Goal: Task Accomplishment & Management: Manage account settings

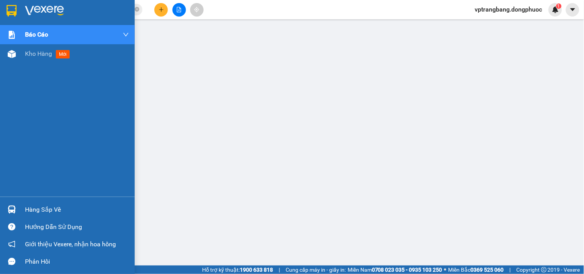
click at [21, 212] on div "Hàng sắp về" at bounding box center [67, 209] width 135 height 17
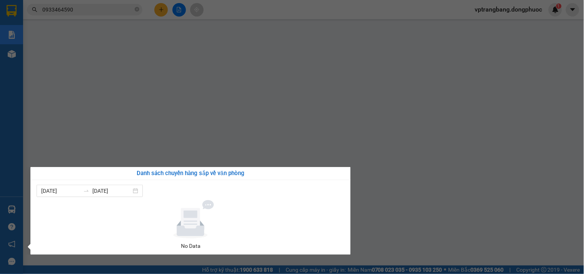
click at [0, 95] on div "Báo cáo Mẫu 1: Báo cáo dòng tiền theo nhân viên Mẫu 1: Báo cáo dòng tiền theo n…" at bounding box center [11, 137] width 23 height 274
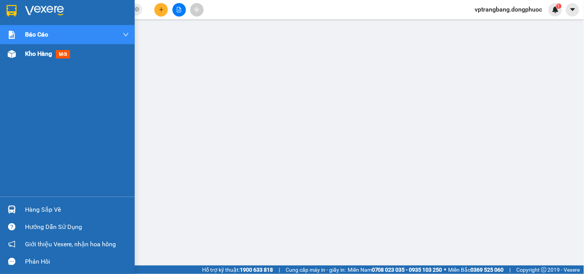
click at [33, 54] on span "Kho hàng" at bounding box center [38, 53] width 27 height 7
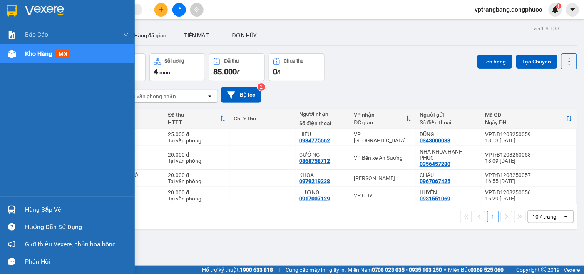
click at [32, 212] on div "Hàng sắp về" at bounding box center [77, 210] width 104 height 12
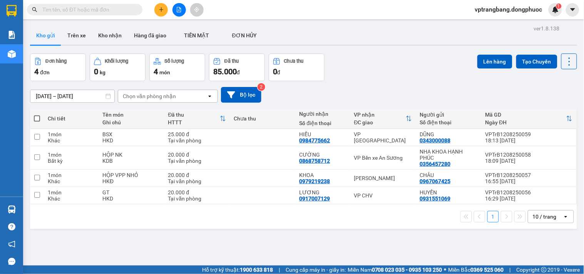
click at [367, 83] on section "Kết quả tìm kiếm ( 0 ) Bộ lọc No Data vptrangbang.dongphuoc 1 Báo cáo Mẫu 1: Bá…" at bounding box center [292, 137] width 584 height 274
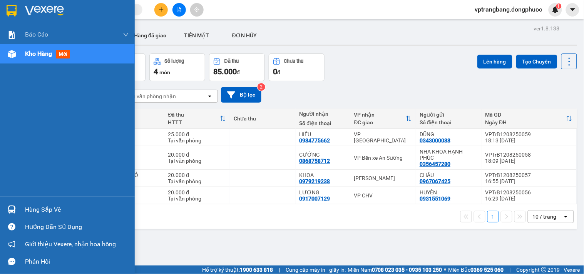
click at [32, 209] on div "Hàng sắp về" at bounding box center [77, 210] width 104 height 12
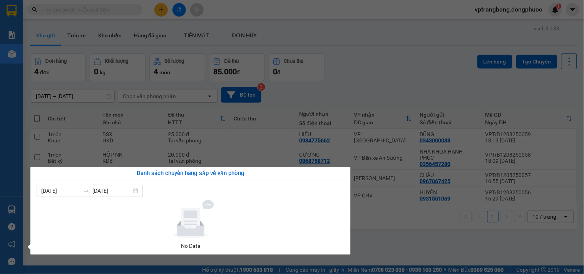
click at [394, 70] on section "Kết quả tìm kiếm ( 0 ) Bộ lọc No Data vptrangbang.dongphuoc 1 Báo cáo Mẫu 1: Bá…" at bounding box center [292, 137] width 584 height 274
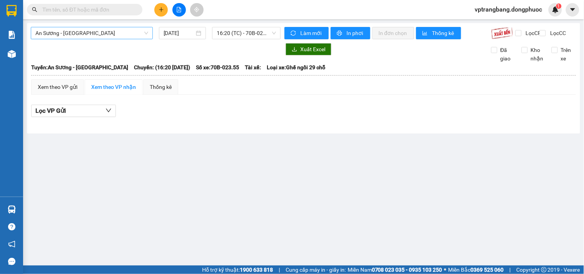
click at [76, 28] on span "An Sương - [GEOGRAPHIC_DATA]" at bounding box center [91, 33] width 113 height 12
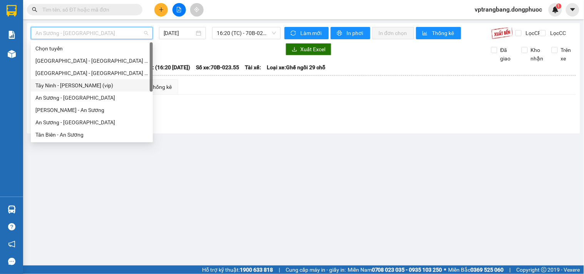
click at [83, 85] on div "Tây Ninh - [PERSON_NAME] (vip)" at bounding box center [91, 85] width 113 height 8
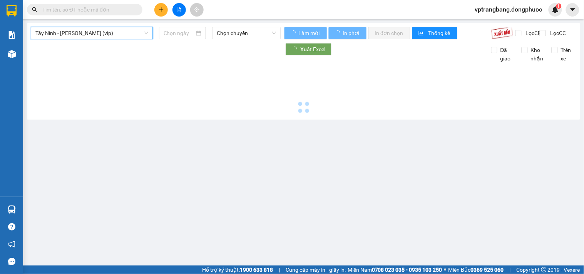
type input "[DATE]"
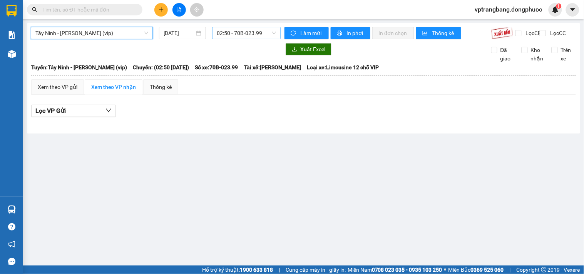
click at [245, 32] on span "02:50 - 70B-023.99" at bounding box center [246, 33] width 59 height 12
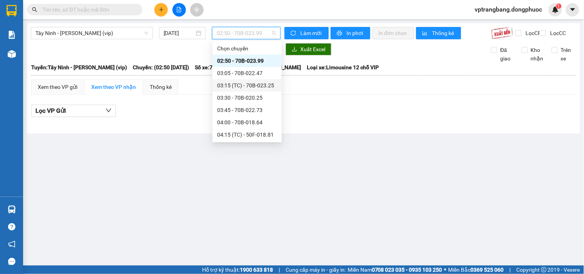
click at [249, 87] on div "03:15 (TC) - 70B-023.25" at bounding box center [247, 85] width 60 height 8
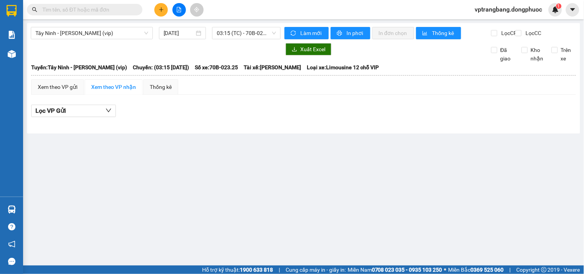
click at [33, 55] on div at bounding box center [156, 49] width 250 height 12
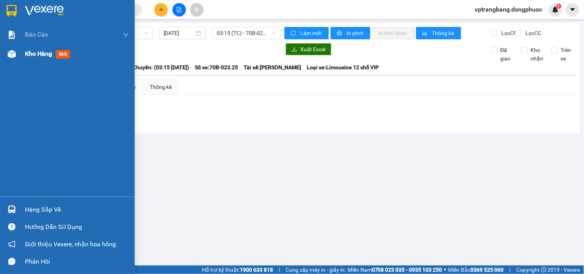
click at [28, 52] on span "Kho hàng" at bounding box center [38, 53] width 27 height 7
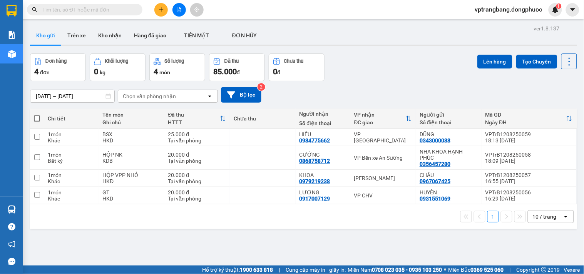
click at [315, 241] on div "ver 1.8.137 Kho gửi Trên xe Kho nhận Hàng đã giao TIỀN MẶT ĐƠN HỦY Đơn hàng 4…" at bounding box center [303, 160] width 553 height 274
click at [544, 217] on div "10 / trang" at bounding box center [544, 217] width 24 height 8
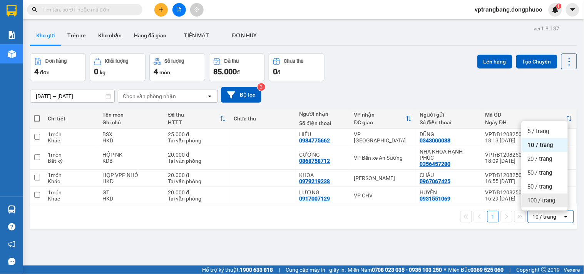
click at [531, 202] on span "100 / trang" at bounding box center [541, 201] width 28 height 8
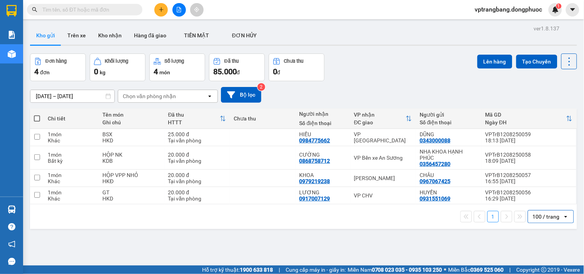
click at [254, 231] on div "ver 1.8.137 Kho gửi Trên xe Kho nhận Hàng đã giao TIỀN MẶT ĐƠN HỦY Đơn hàng 4…" at bounding box center [303, 160] width 553 height 274
